Goal: Information Seeking & Learning: Check status

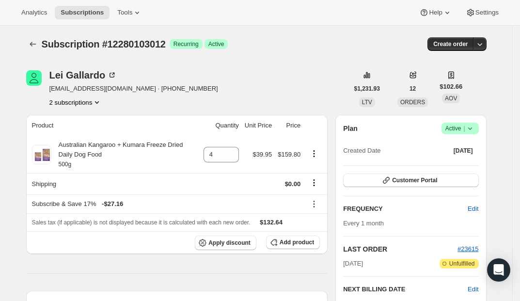
scroll to position [16, 0]
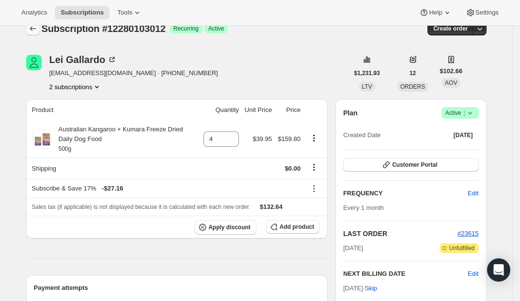
click at [36, 32] on icon "Subscriptions" at bounding box center [33, 29] width 10 height 10
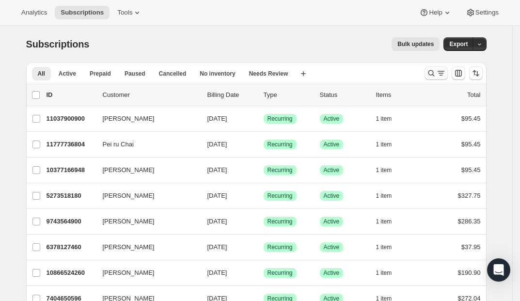
click at [434, 74] on icon "Search and filter results" at bounding box center [431, 73] width 6 height 6
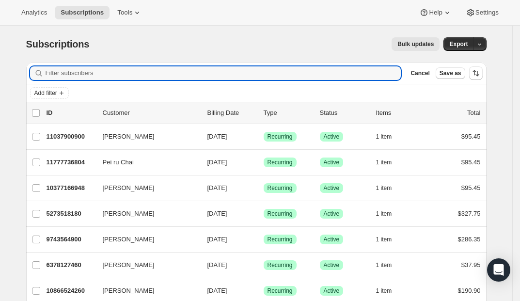
paste input "[EMAIL_ADDRESS][DOMAIN_NAME]"
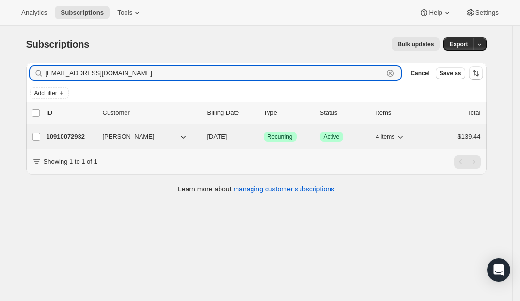
type input "[EMAIL_ADDRESS][DOMAIN_NAME]"
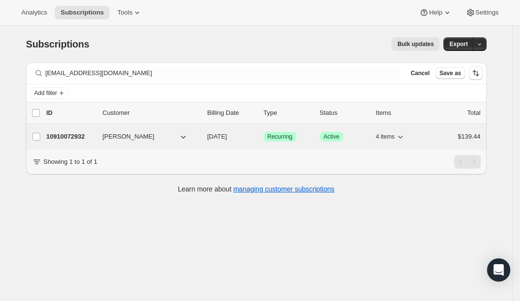
click at [71, 135] on p "10910072932" at bounding box center [71, 137] width 48 height 10
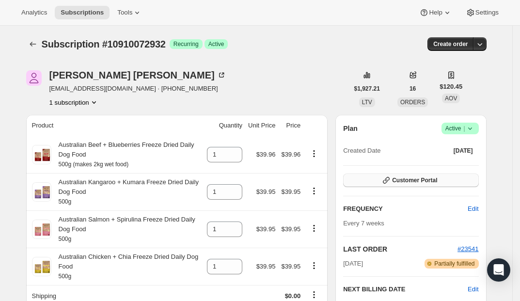
click at [417, 182] on span "Customer Portal" at bounding box center [414, 180] width 45 height 8
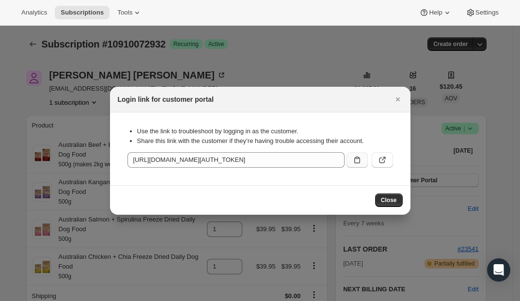
click at [353, 161] on icon ":r191:" at bounding box center [357, 160] width 10 height 10
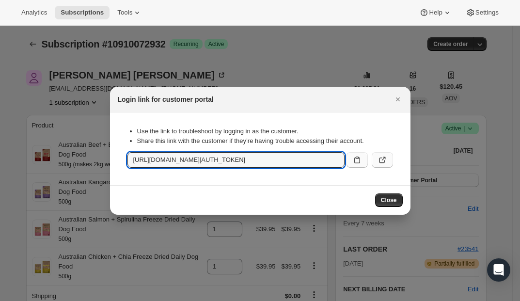
click at [384, 159] on icon ":r191:" at bounding box center [383, 160] width 10 height 10
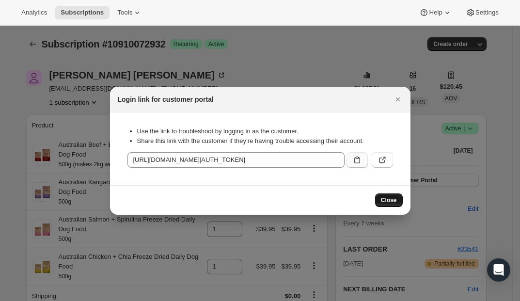
click at [386, 200] on span "Close" at bounding box center [389, 200] width 16 height 8
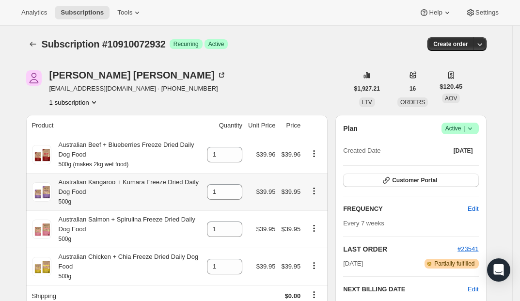
scroll to position [2, 0]
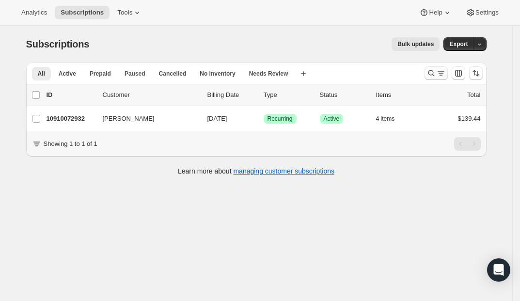
click at [436, 76] on icon "Search and filter results" at bounding box center [432, 73] width 10 height 10
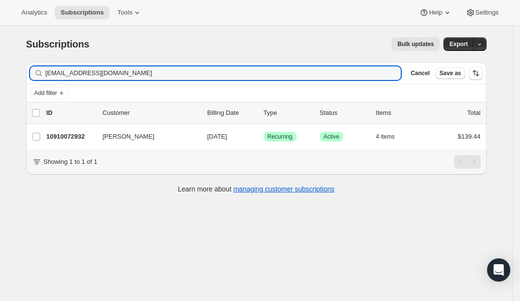
click at [392, 71] on div "[EMAIL_ADDRESS][DOMAIN_NAME] Clear" at bounding box center [215, 73] width 371 height 14
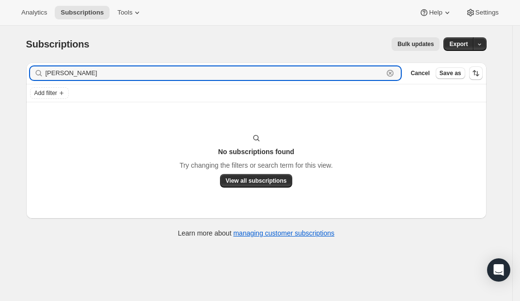
type input "[PERSON_NAME]"
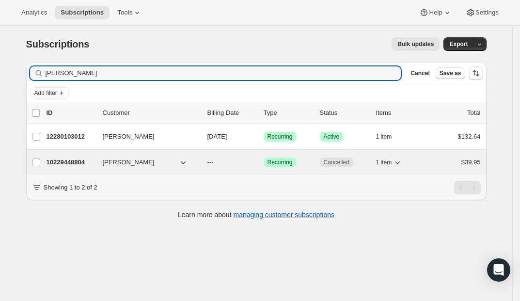
click at [183, 168] on div "10229448804 [PERSON_NAME] --- Success Recurring Cancelled 1 item $39.95" at bounding box center [264, 163] width 434 height 14
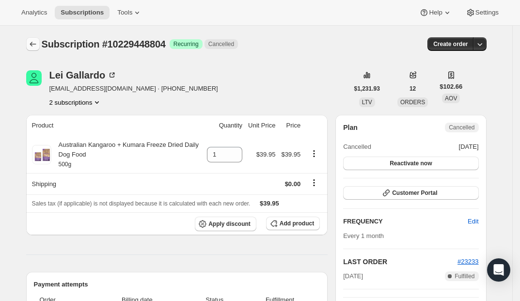
click at [31, 46] on icon "Subscriptions" at bounding box center [33, 44] width 10 height 10
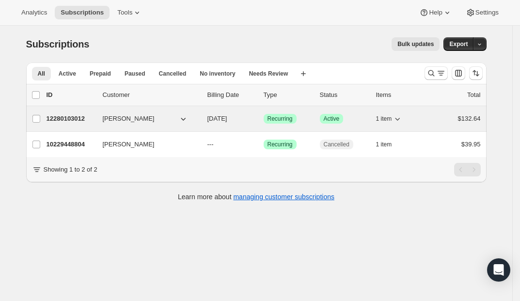
click at [81, 117] on p "12280103012" at bounding box center [71, 119] width 48 height 10
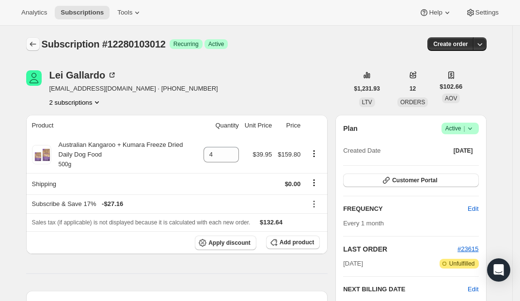
click at [34, 44] on icon "Subscriptions" at bounding box center [33, 44] width 10 height 10
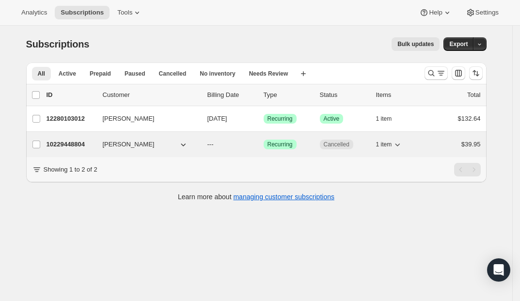
click at [107, 144] on span "[PERSON_NAME]" at bounding box center [129, 145] width 52 height 10
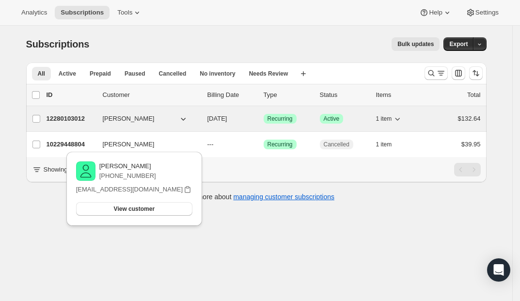
click at [137, 117] on span "[PERSON_NAME]" at bounding box center [129, 119] width 52 height 10
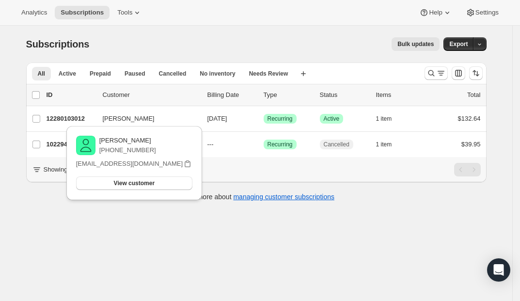
click at [153, 249] on div "Subscriptions. This page is ready Subscriptions Bulk updates More actions Bulk …" at bounding box center [256, 176] width 512 height 301
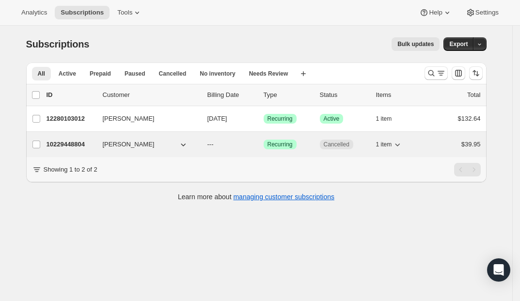
click at [129, 142] on span "[PERSON_NAME]" at bounding box center [129, 145] width 52 height 10
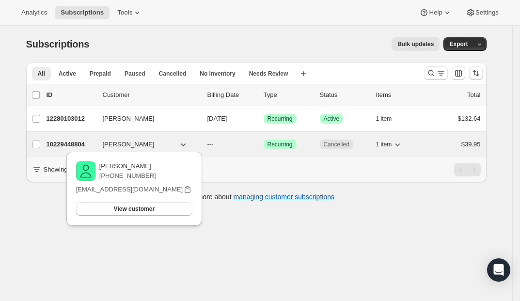
click at [129, 142] on span "[PERSON_NAME]" at bounding box center [129, 145] width 52 height 10
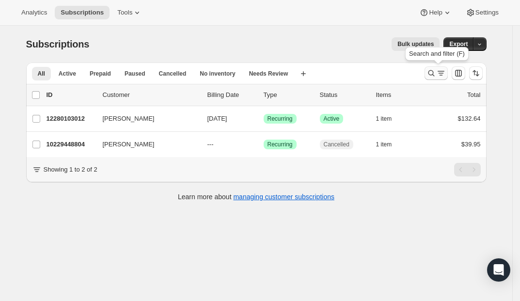
click at [434, 74] on icon "Search and filter results" at bounding box center [432, 73] width 10 height 10
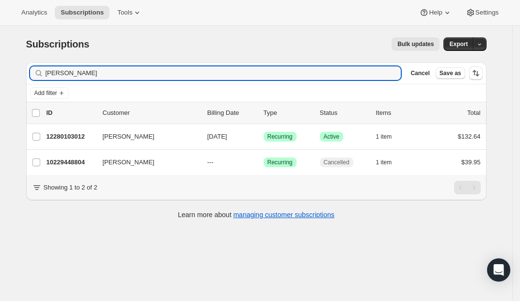
drag, startPoint x: 96, startPoint y: 73, endPoint x: -36, endPoint y: 64, distance: 132.1
click at [0, 64] on html "Analytics Subscriptions Tools Help Settings Skip to content Subscriptions. This…" at bounding box center [260, 150] width 520 height 301
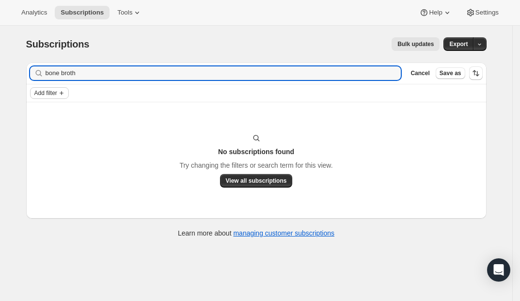
type input "bone broth"
click at [51, 91] on span "Add filter" at bounding box center [45, 93] width 23 height 8
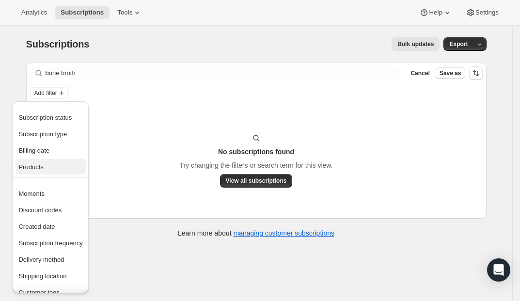
click at [43, 163] on span "Products" at bounding box center [30, 166] width 25 height 7
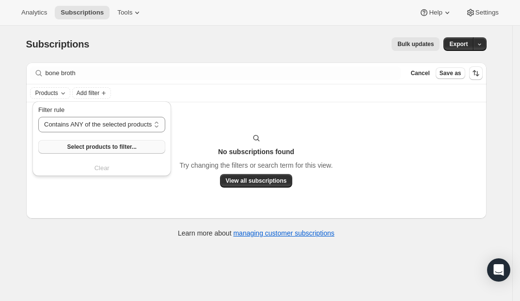
click at [92, 146] on span "Select products to filter..." at bounding box center [101, 147] width 69 height 8
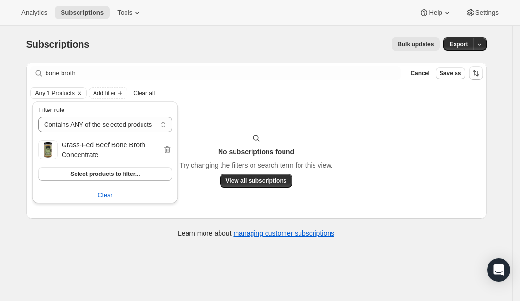
click at [356, 142] on div "No subscriptions found Try changing the filters or search term for this view. V…" at bounding box center [256, 160] width 441 height 54
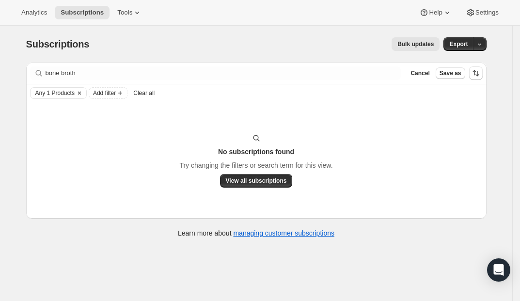
click at [83, 96] on icon "Clear" at bounding box center [80, 93] width 8 height 8
